Goal: Task Accomplishment & Management: Complete application form

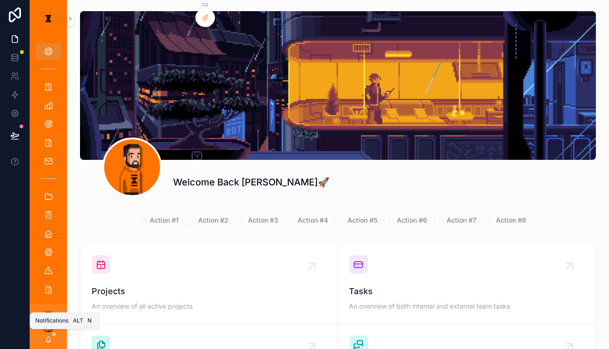
click at [45, 338] on icon "scrollable content" at bounding box center [48, 339] width 7 height 7
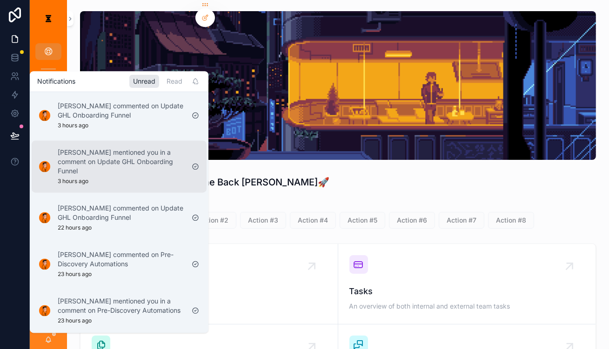
click at [102, 171] on div "[PERSON_NAME] mentioned you in a comment on Update GHL Onboarding Funnel 3 hour…" at bounding box center [111, 166] width 153 height 45
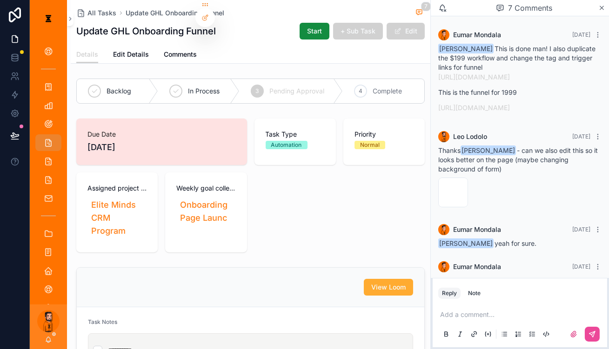
scroll to position [186, 0]
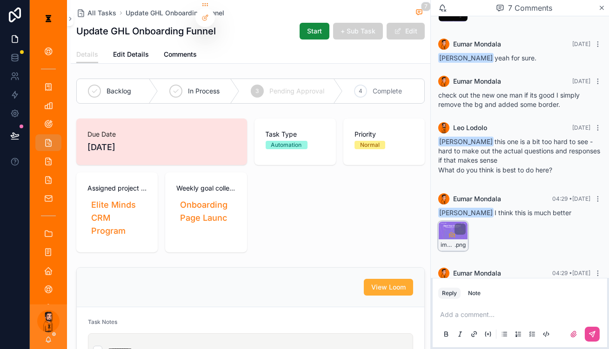
click at [466, 221] on div "image .png" at bounding box center [453, 236] width 30 height 30
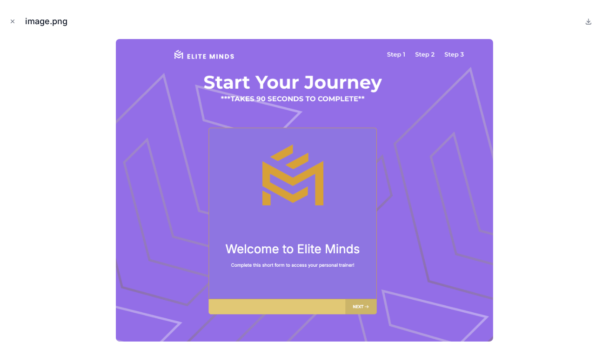
click at [534, 232] on div at bounding box center [304, 190] width 594 height 303
click at [7, 18] on button "Close modal" at bounding box center [12, 21] width 10 height 10
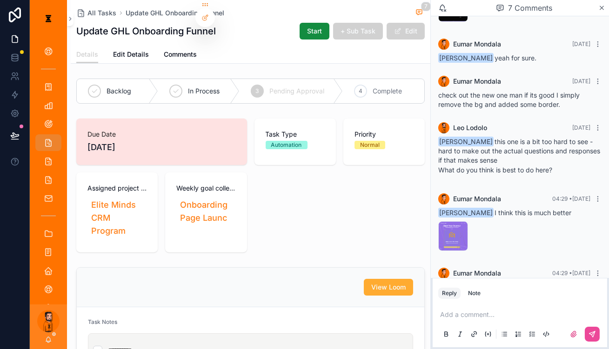
click at [507, 283] on link "[URL][DOMAIN_NAME]" at bounding box center [474, 287] width 72 height 8
click at [507, 310] on p "scrollable content" at bounding box center [521, 314] width 163 height 9
click at [595, 333] on icon "scrollable content" at bounding box center [592, 335] width 6 height 6
click at [388, 87] on span "Complete" at bounding box center [387, 91] width 29 height 9
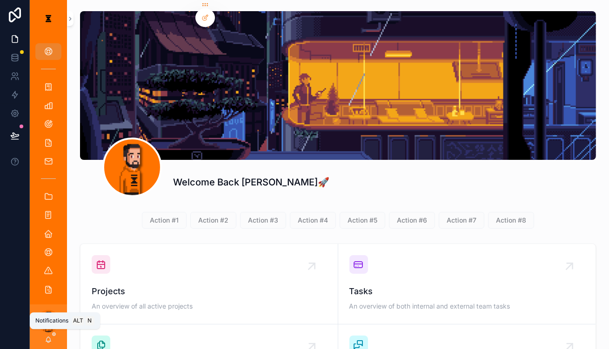
click at [45, 341] on icon "scrollable content" at bounding box center [48, 339] width 7 height 7
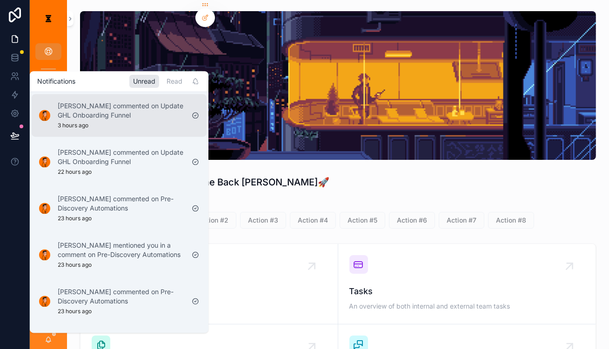
click at [99, 105] on p "[PERSON_NAME] commented on Update GHL Onboarding Funnel" at bounding box center [121, 110] width 127 height 19
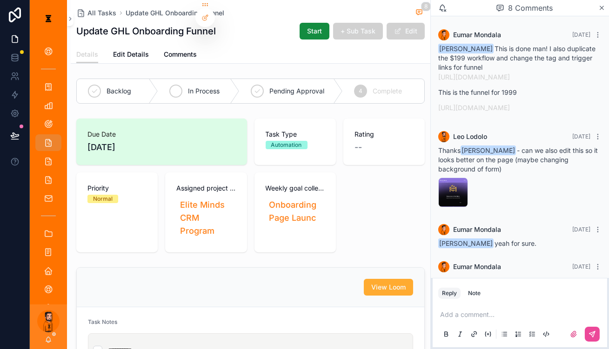
scroll to position [218, 0]
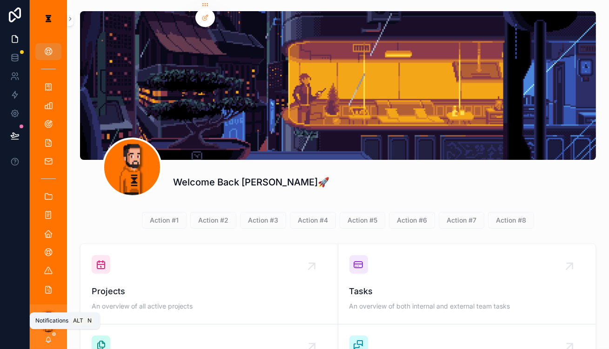
click at [45, 341] on icon "scrollable content" at bounding box center [48, 339] width 7 height 7
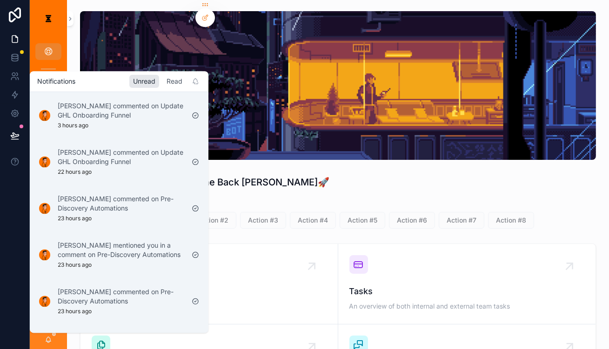
click at [163, 80] on div "Read" at bounding box center [174, 81] width 23 height 13
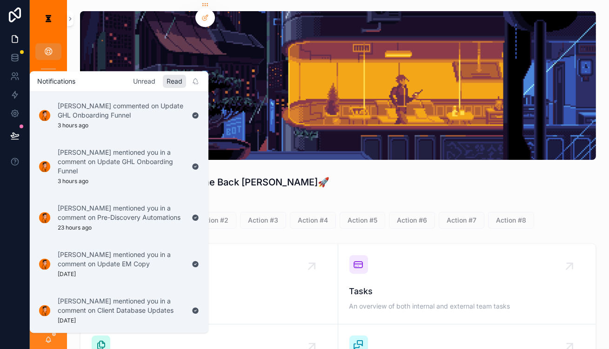
click at [132, 79] on div "Unread" at bounding box center [144, 81] width 30 height 13
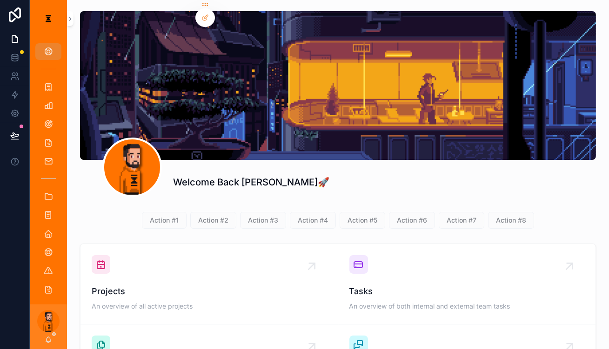
click at [279, 128] on div "scrollable content" at bounding box center [338, 85] width 516 height 149
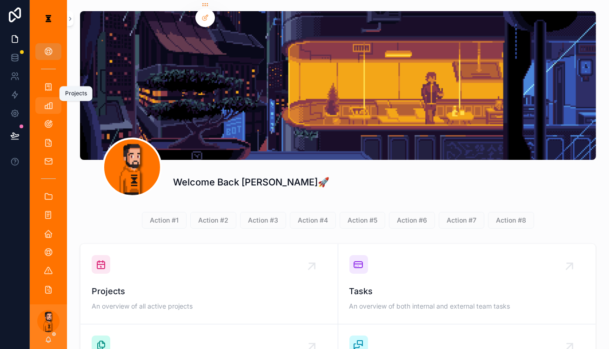
click at [44, 101] on icon "scrollable content" at bounding box center [48, 105] width 9 height 9
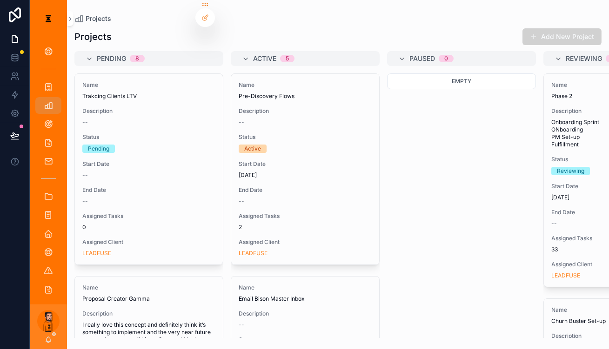
click at [43, 116] on div "Weekly Goals" at bounding box center [48, 124] width 37 height 19
click at [44, 120] on icon "scrollable content" at bounding box center [48, 124] width 9 height 9
